Goal: Transaction & Acquisition: Purchase product/service

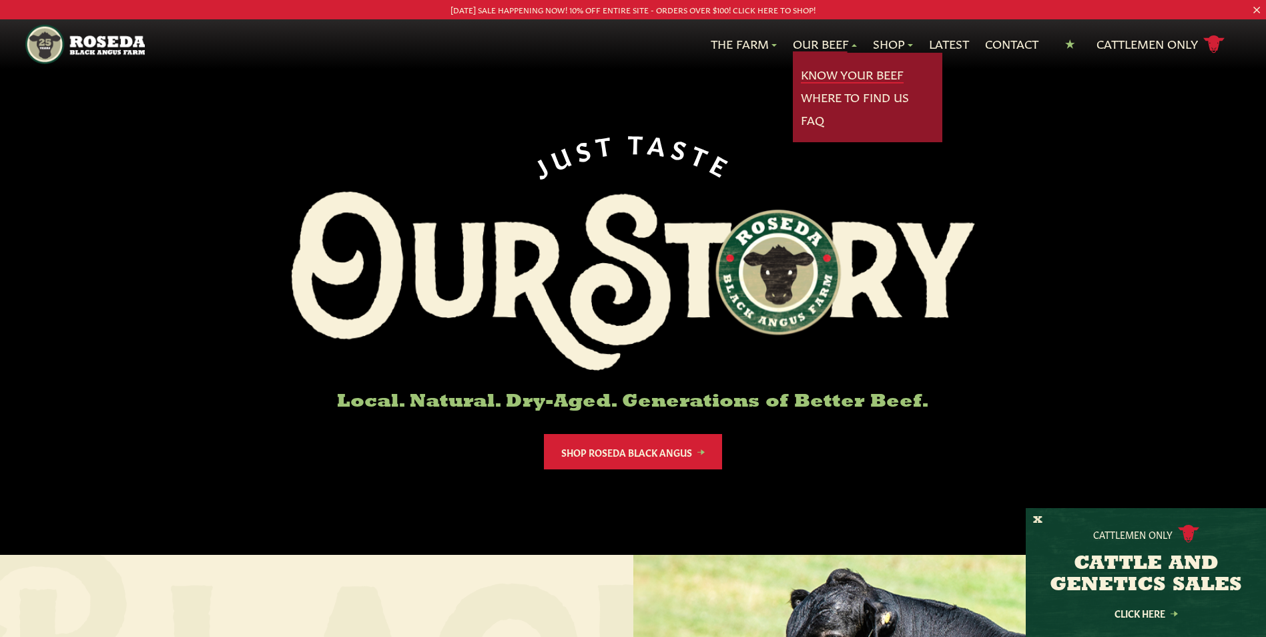
click at [828, 73] on link "Know Your Beef" at bounding box center [852, 74] width 103 height 17
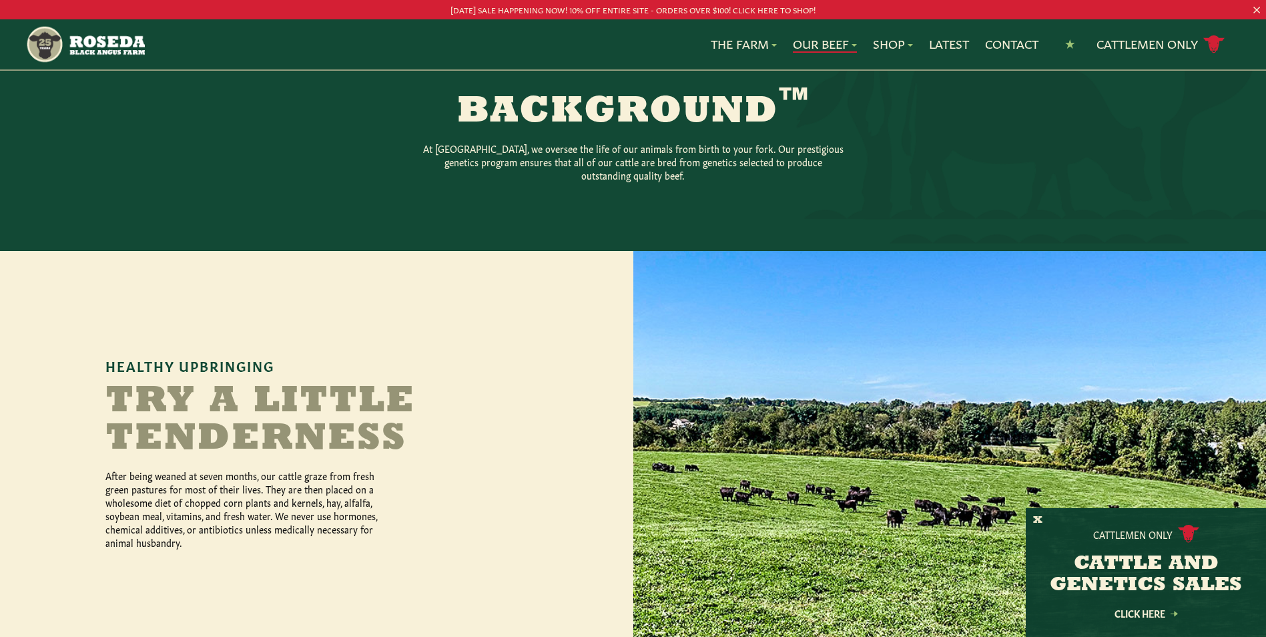
scroll to position [401, 0]
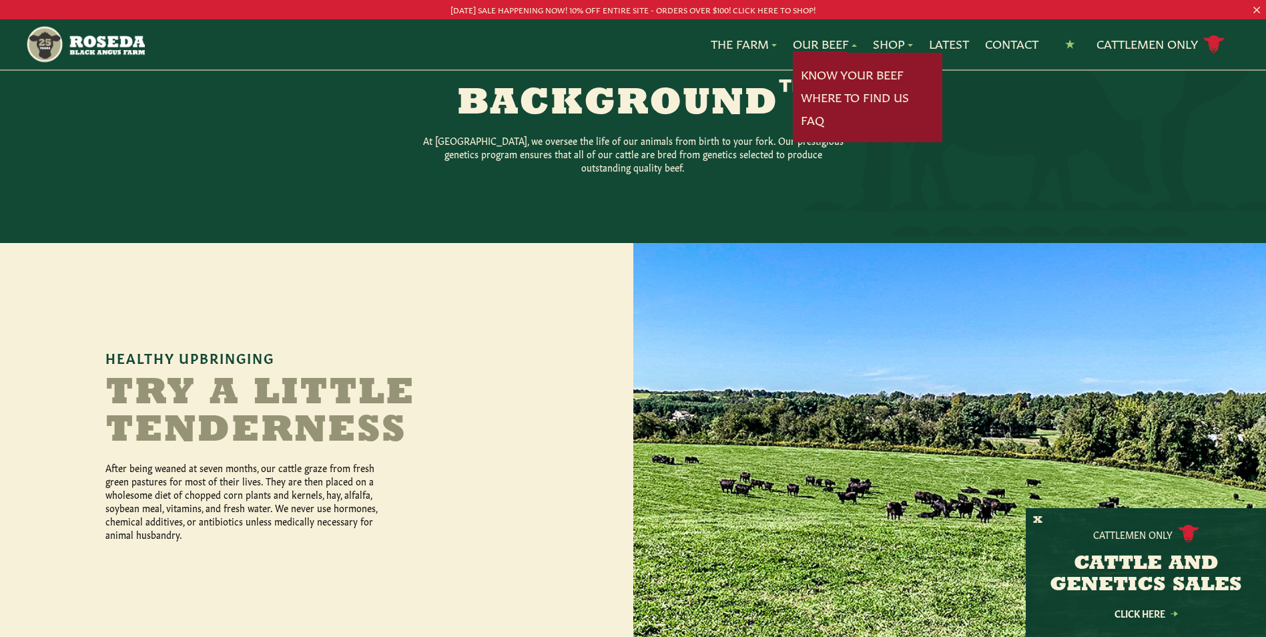
click at [841, 43] on link "Our Beef" at bounding box center [825, 43] width 64 height 17
click at [847, 44] on link "Our Beef" at bounding box center [825, 43] width 64 height 17
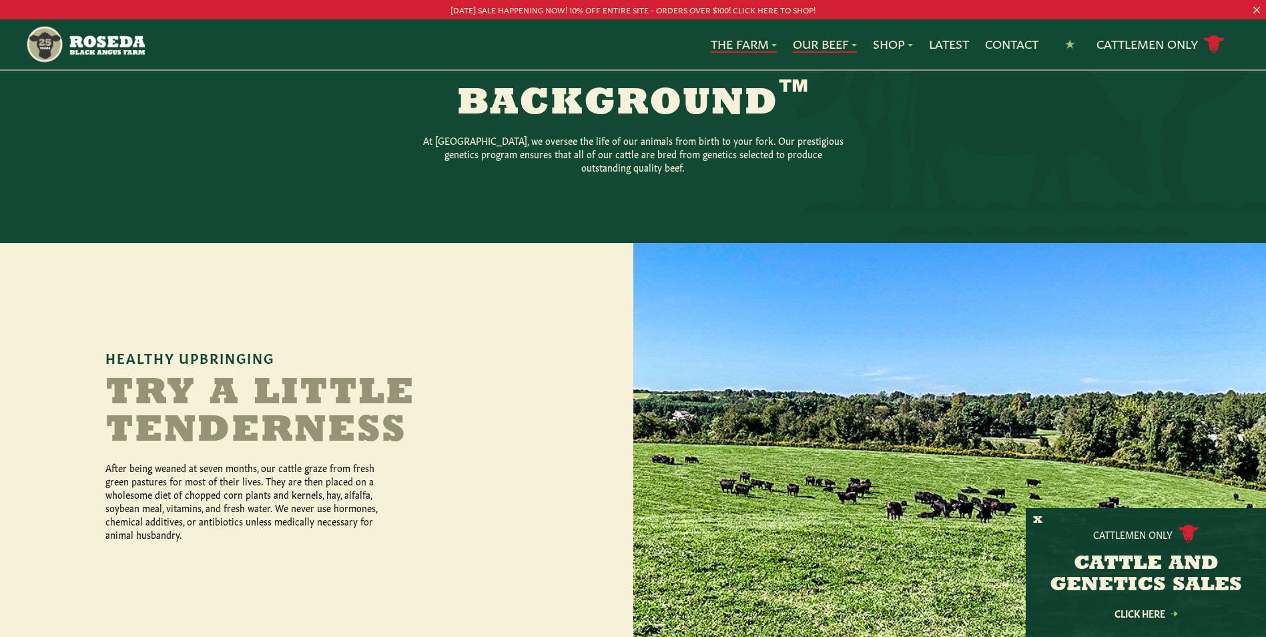
click at [764, 49] on link "The Farm" at bounding box center [744, 43] width 66 height 17
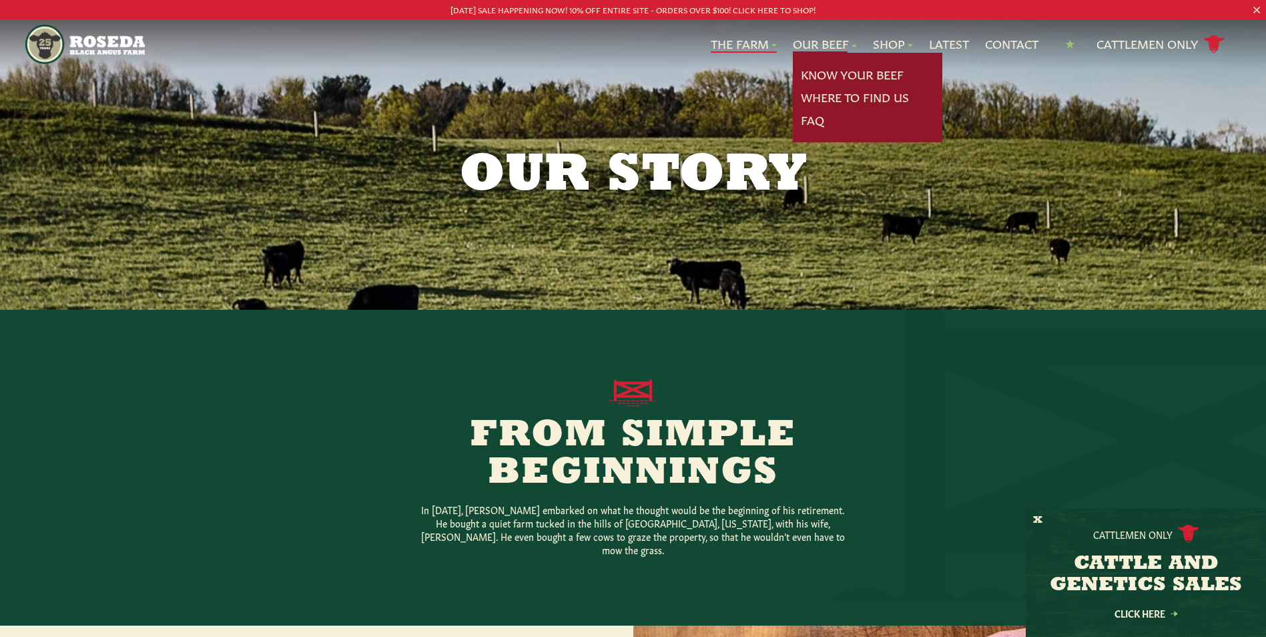
click at [837, 46] on link "Our Beef" at bounding box center [825, 43] width 64 height 17
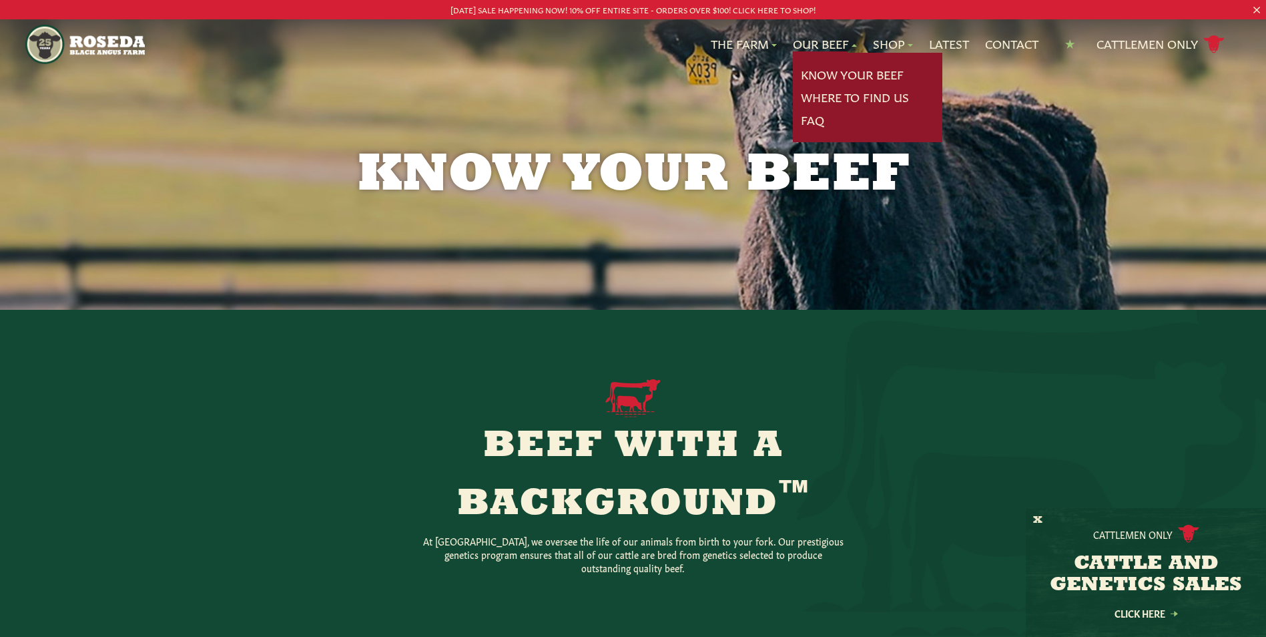
click at [847, 46] on link "Our Beef" at bounding box center [825, 43] width 64 height 17
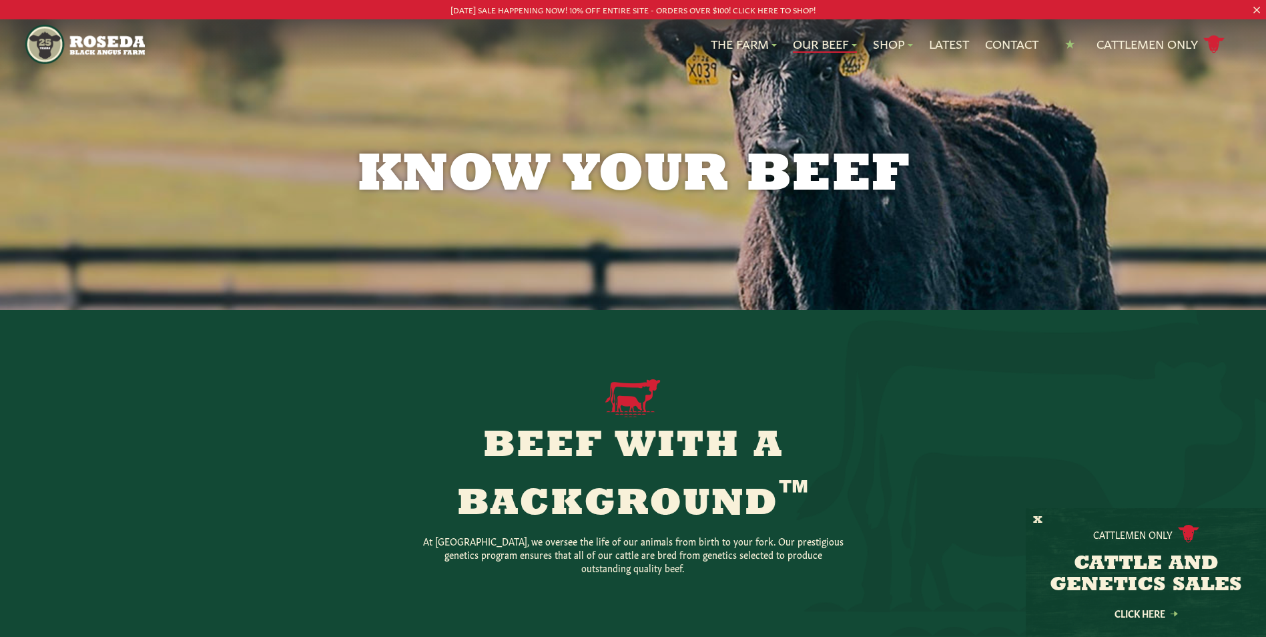
click at [847, 43] on link "Our Beef" at bounding box center [825, 43] width 64 height 17
click at [885, 47] on link "Shop" at bounding box center [893, 43] width 40 height 17
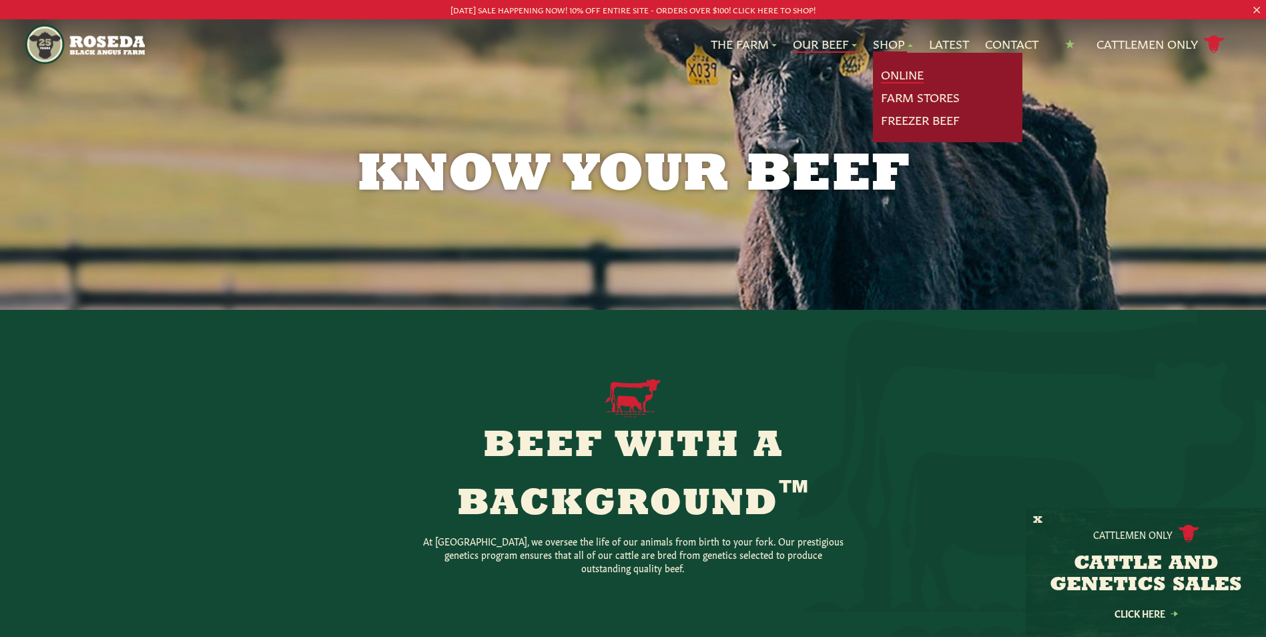
click at [899, 75] on link "Online" at bounding box center [902, 74] width 43 height 17
